Goal: Book appointment/travel/reservation

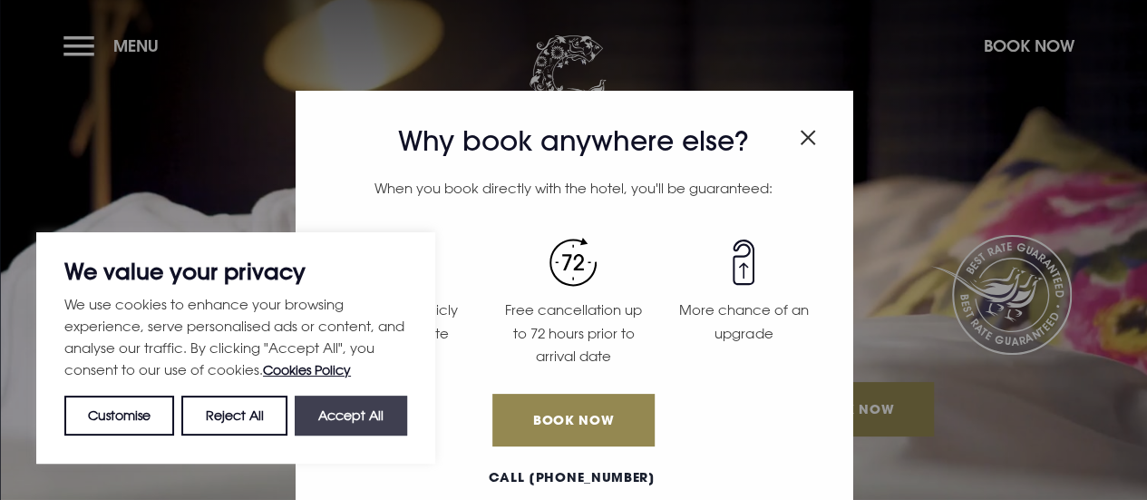
click at [317, 423] on button "Accept All" at bounding box center [351, 415] width 112 height 40
checkbox input "true"
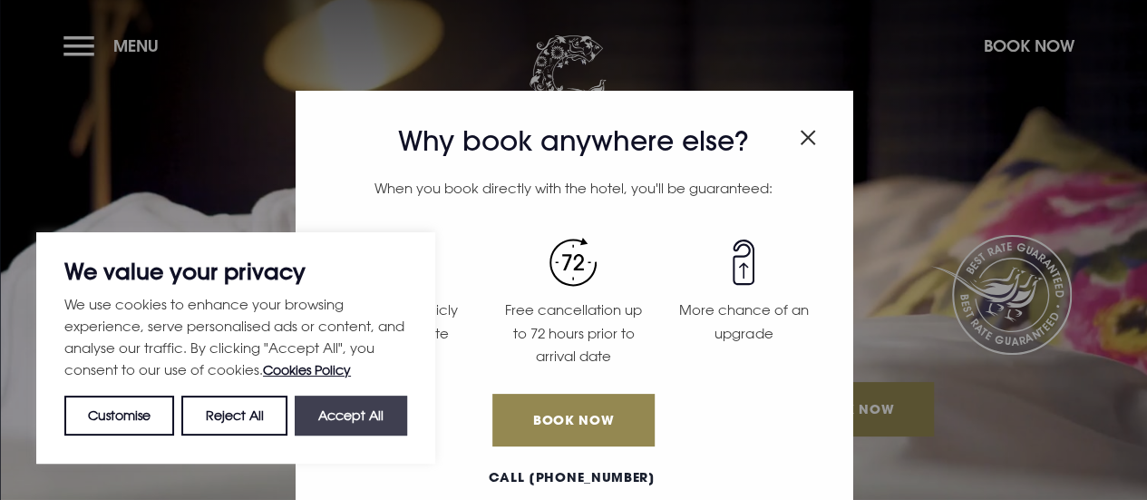
checkbox input "true"
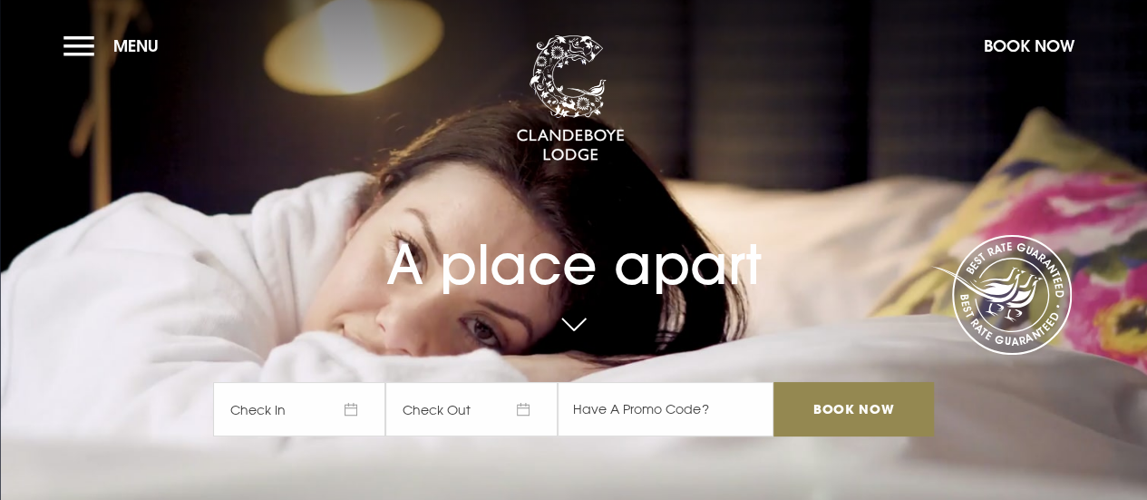
click at [317, 419] on span "Check In" at bounding box center [299, 409] width 172 height 54
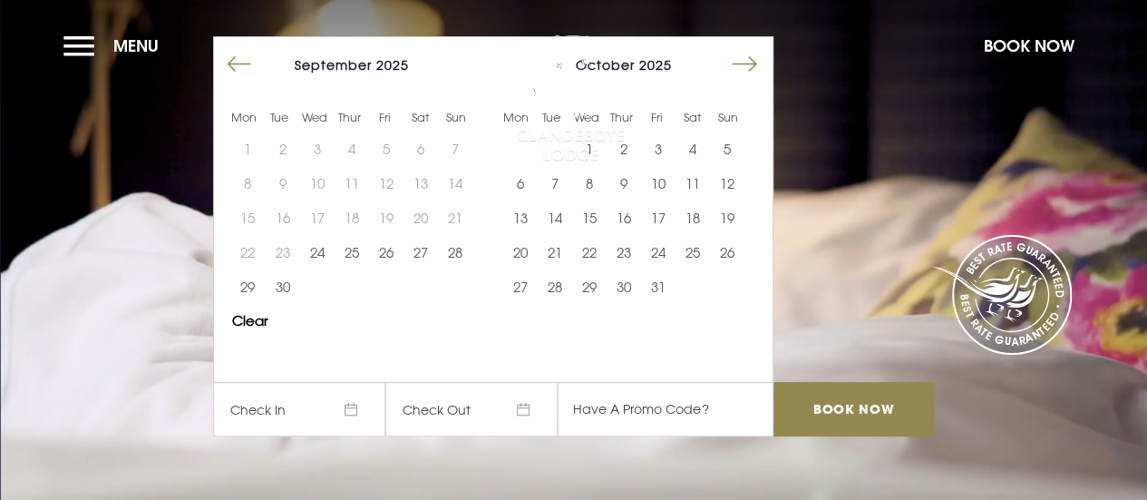
click at [754, 63] on button "Move forward to switch to the next month." at bounding box center [744, 64] width 34 height 34
click at [659, 224] on button "14" at bounding box center [658, 217] width 34 height 34
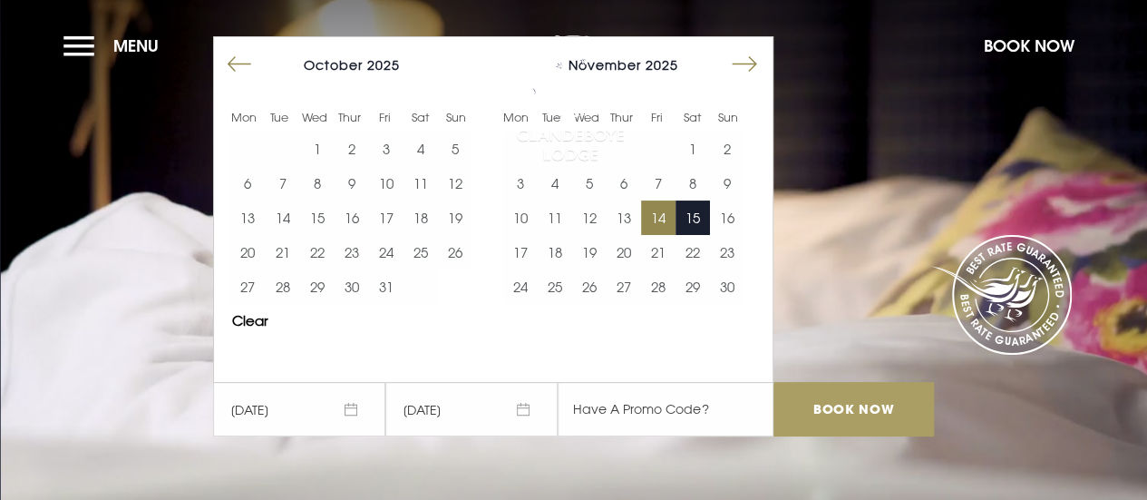
click at [848, 407] on input "Book Now" at bounding box center [853, 409] width 160 height 54
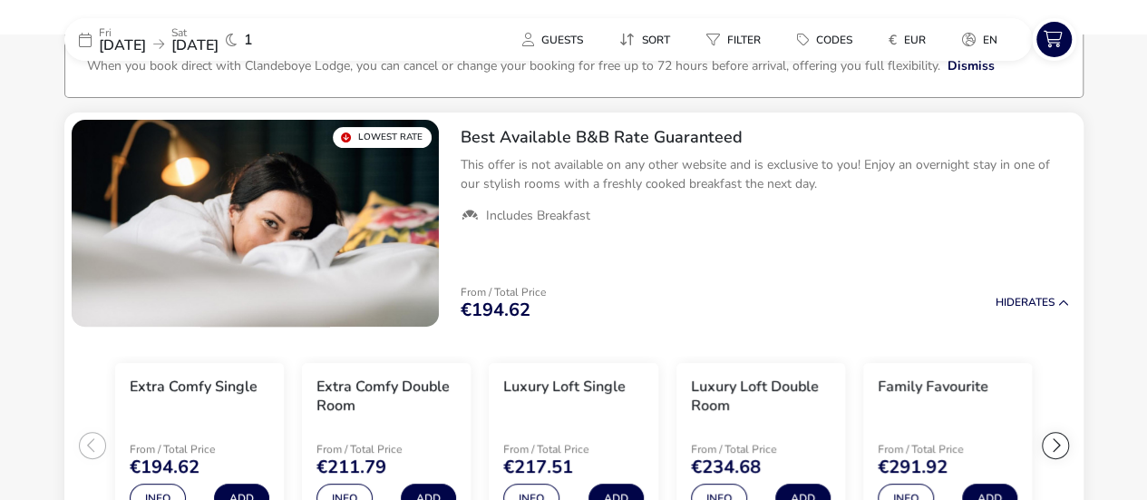
scroll to position [131, 0]
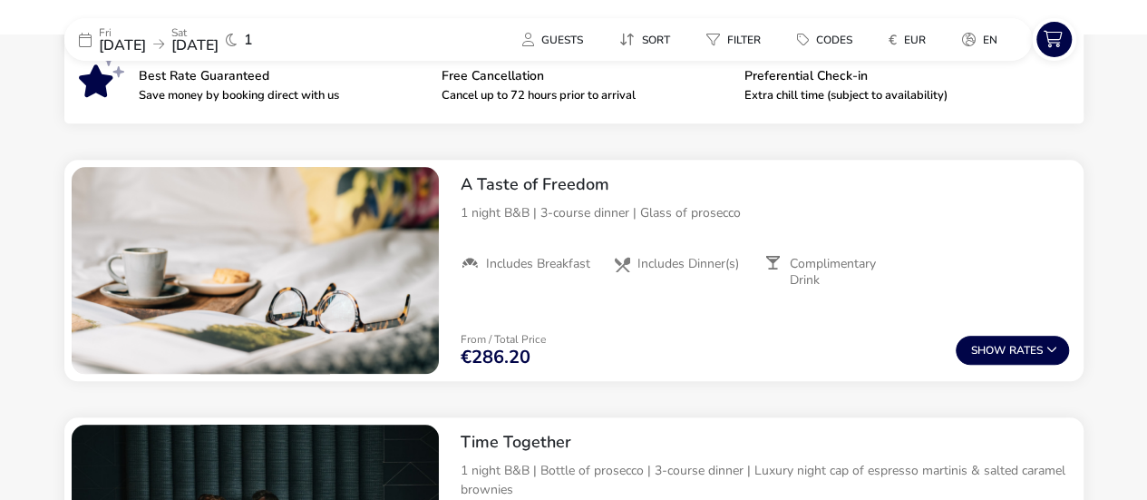
scroll to position [676, 0]
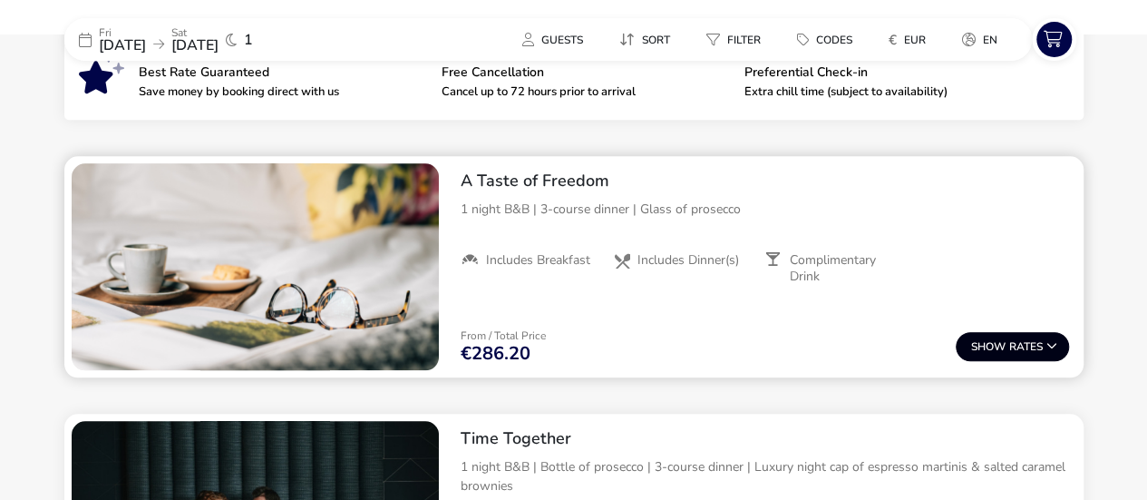
click at [1054, 345] on icon at bounding box center [1051, 345] width 11 height 11
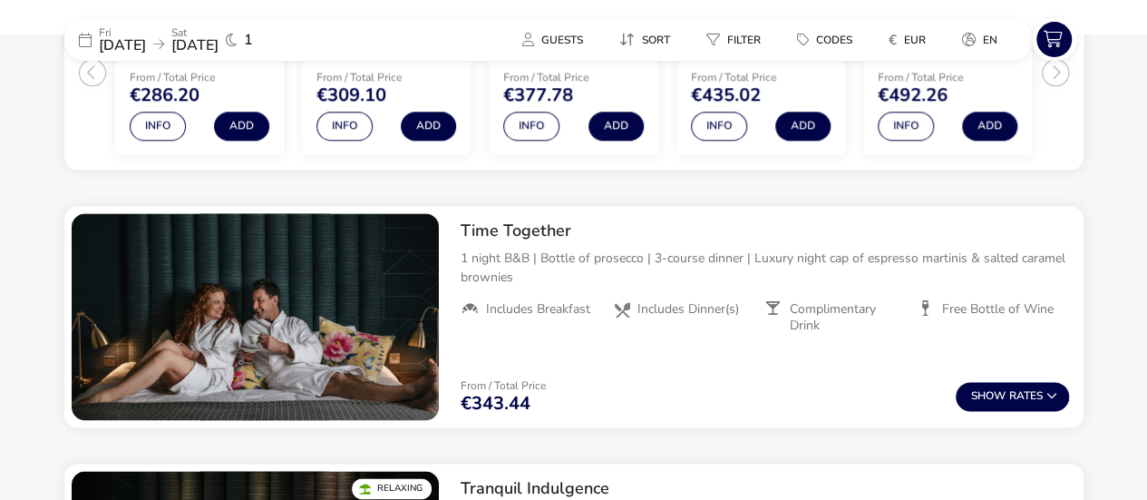
scroll to position [1103, 0]
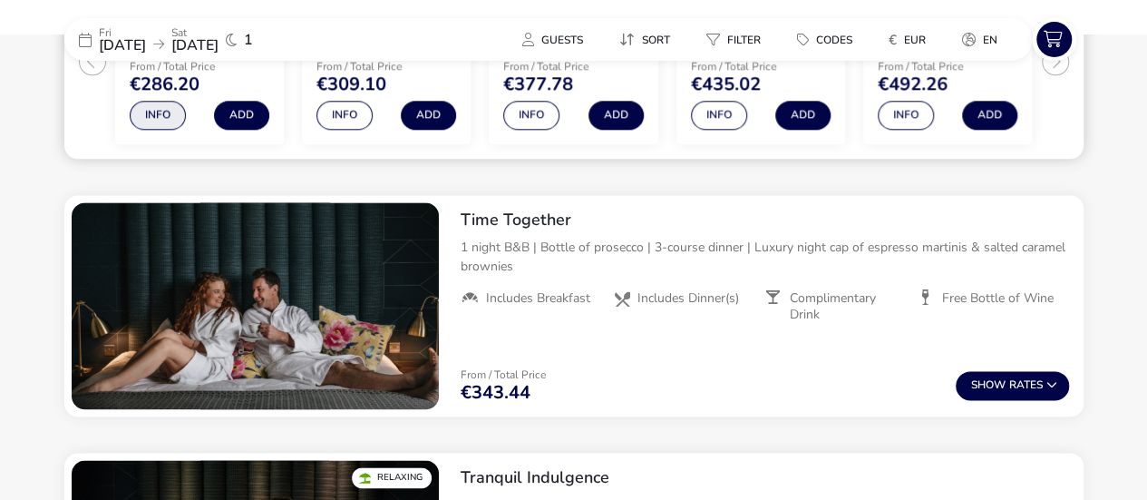
click at [155, 106] on button "Info" at bounding box center [158, 115] width 56 height 29
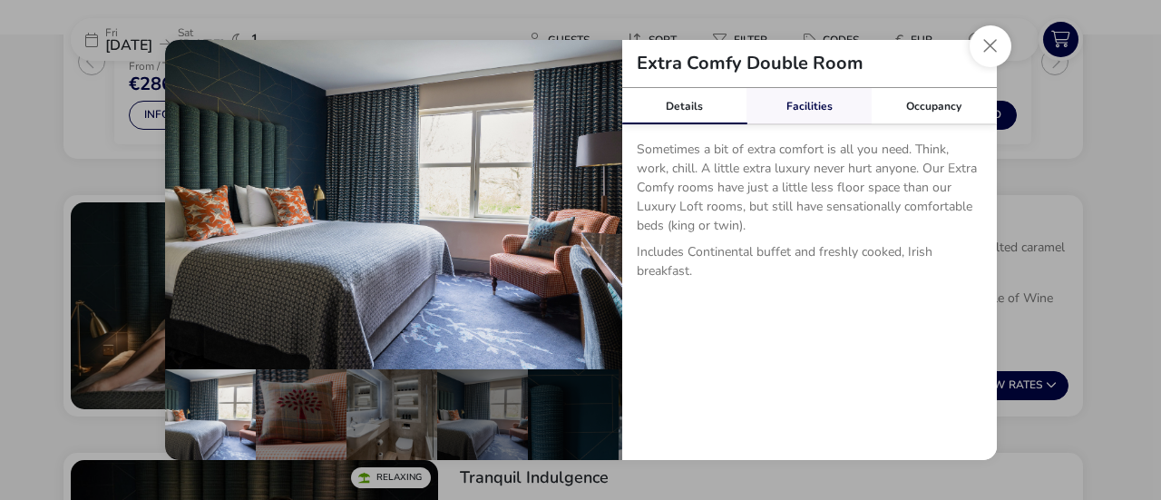
click at [805, 101] on link "Facilities" at bounding box center [808, 106] width 125 height 36
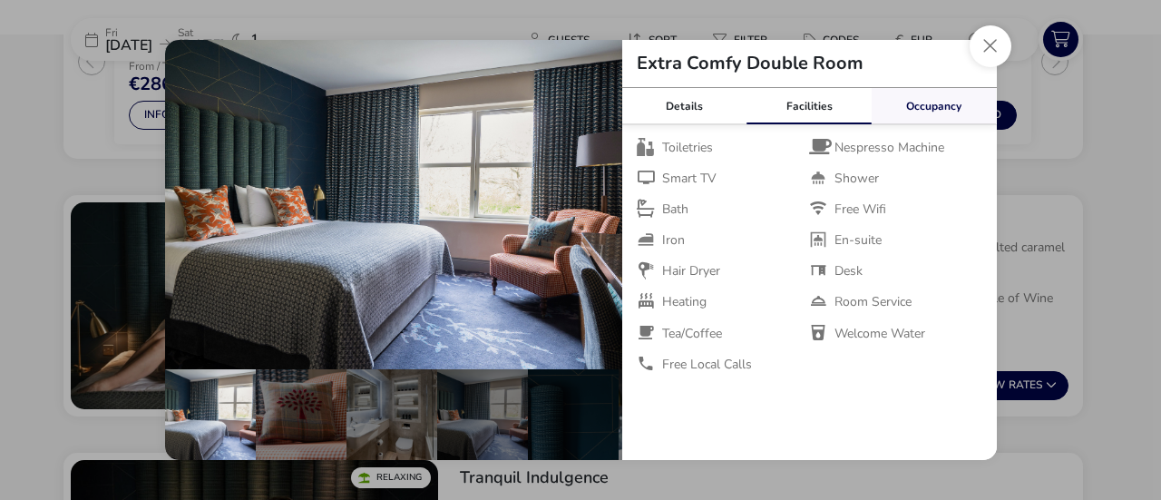
click at [954, 104] on link "Occupancy" at bounding box center [933, 106] width 125 height 36
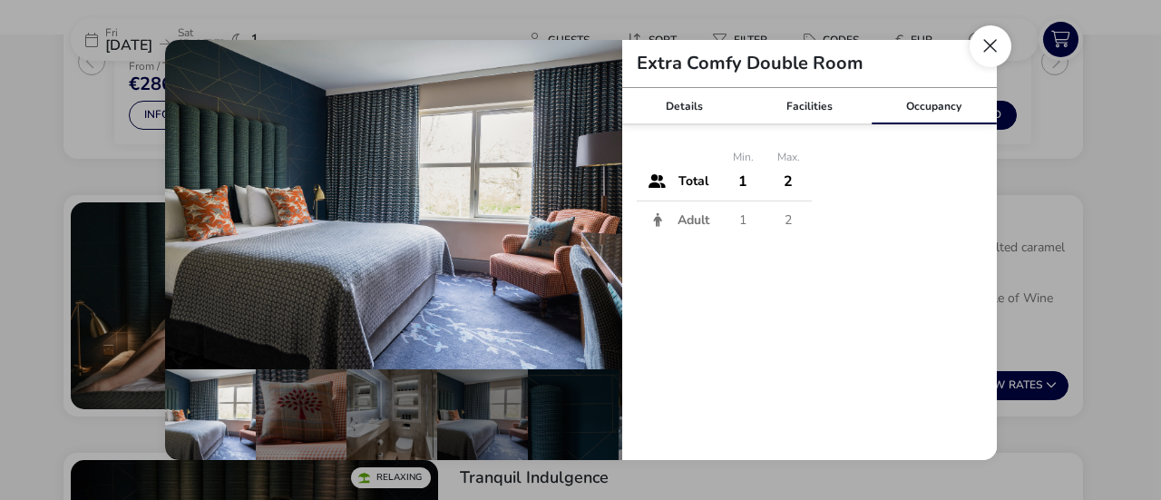
click at [994, 49] on button "Close dialog" at bounding box center [990, 46] width 42 height 42
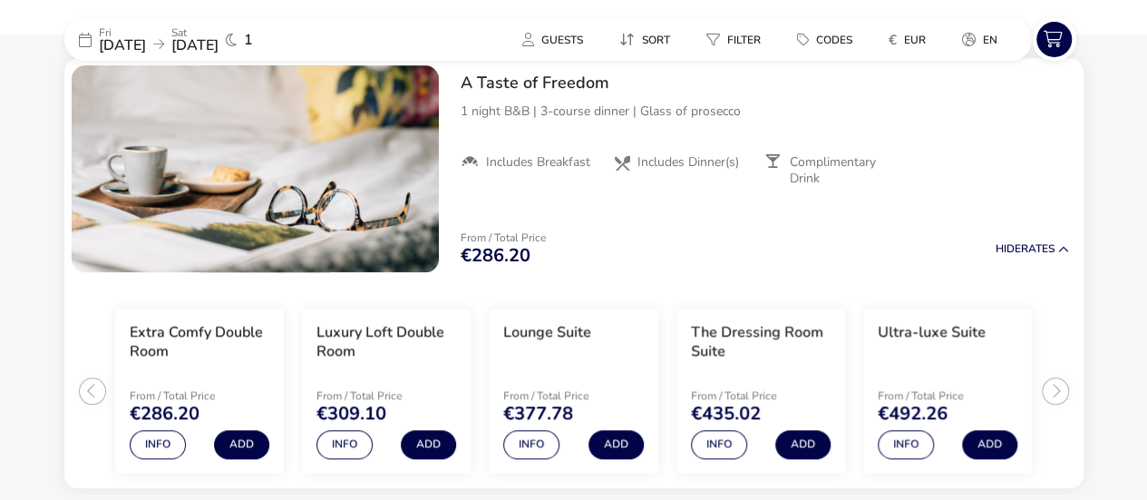
scroll to position [776, 0]
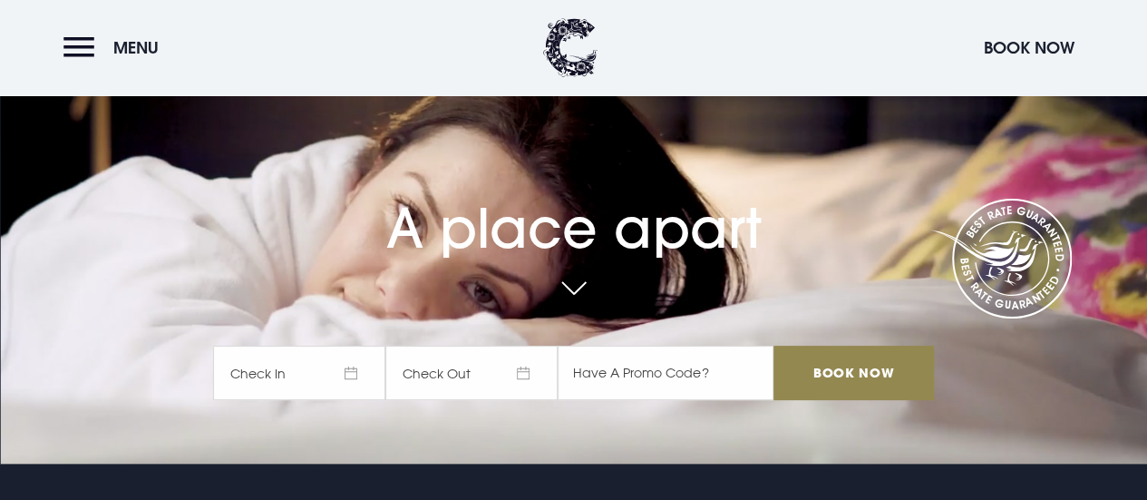
scroll to position [73, 0]
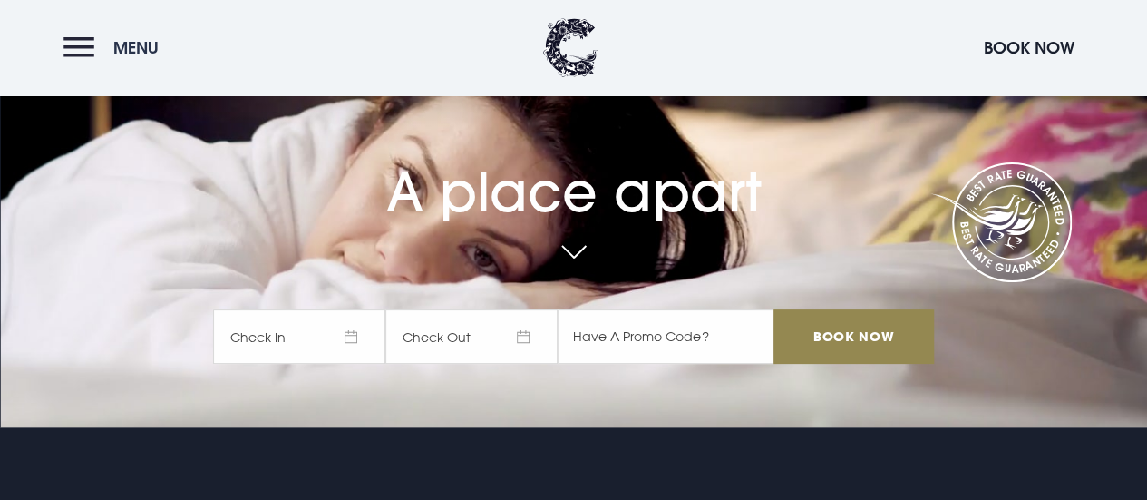
click at [89, 53] on button "Menu" at bounding box center [115, 47] width 104 height 39
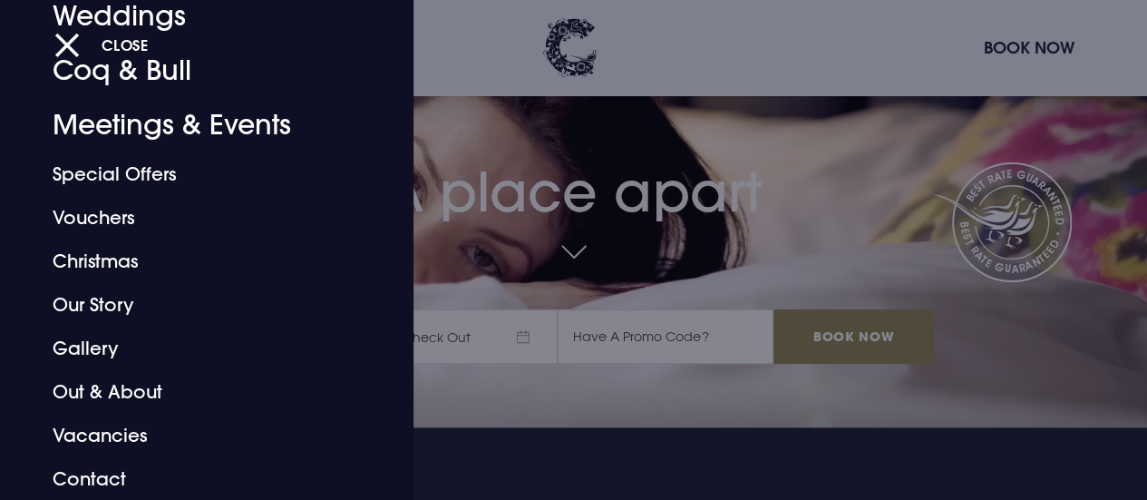
scroll to position [181, 0]
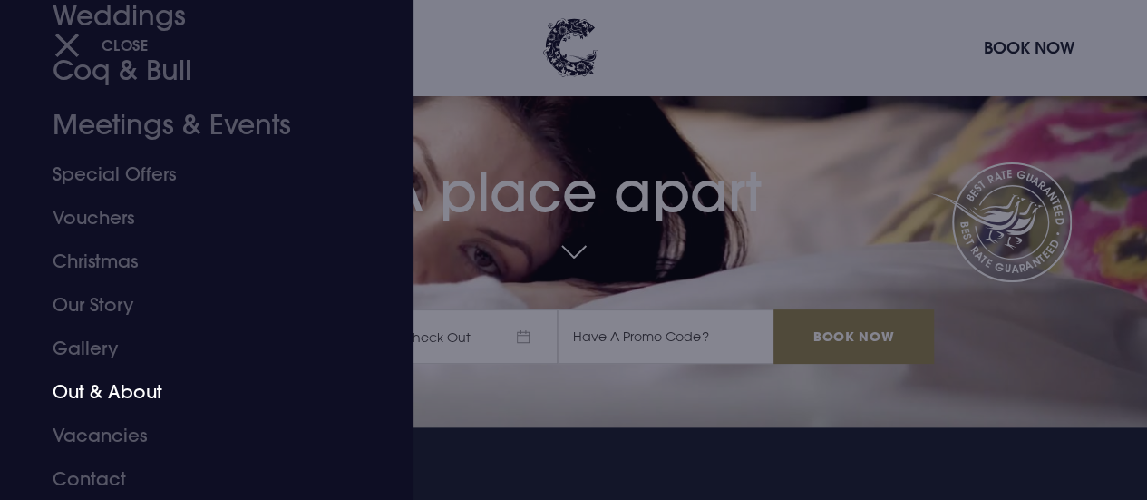
click at [134, 398] on link "Out & About" at bounding box center [195, 392] width 284 height 44
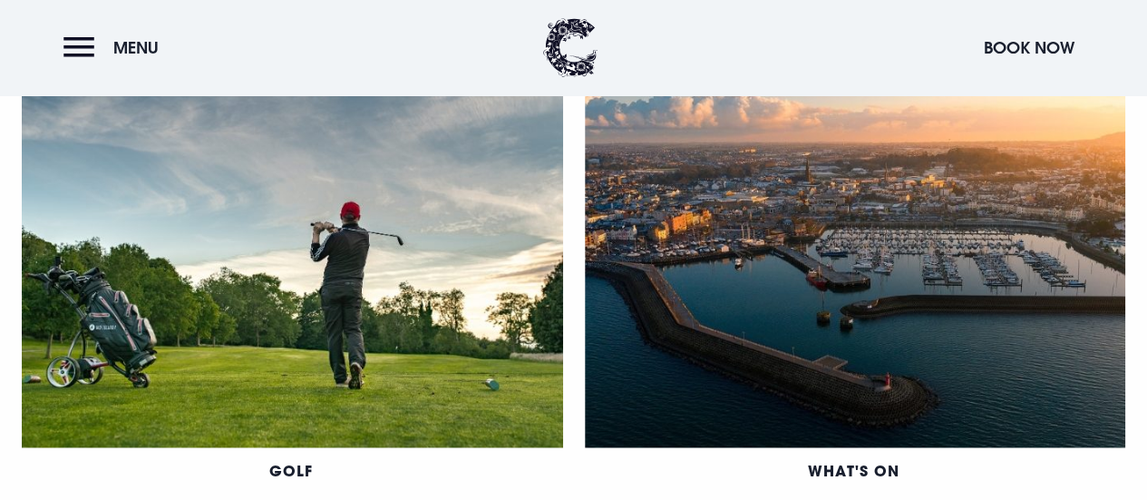
scroll to position [1886, 0]
